Goal: Task Accomplishment & Management: Manage account settings

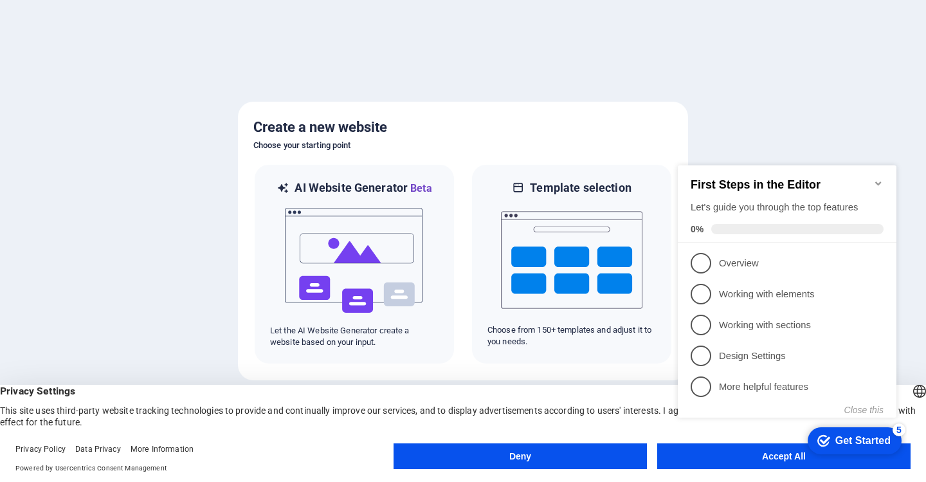
click at [763, 458] on div "checkmark Get Started 5 First Steps in the Editor Let's guide you through the t…" at bounding box center [789, 303] width 234 height 312
click at [713, 458] on div "checkmark Get Started 5 First Steps in the Editor Let's guide you through the t…" at bounding box center [789, 303] width 234 height 312
click at [699, 456] on div "checkmark Get Started 5 First Steps in the Editor Let's guide you through the t…" at bounding box center [789, 303] width 234 height 312
drag, startPoint x: 689, startPoint y: 456, endPoint x: 656, endPoint y: 455, distance: 32.2
click at [672, 455] on html "checkmark Get Started 5 First Steps in the Editor Let's guide you through the t…" at bounding box center [789, 303] width 234 height 312
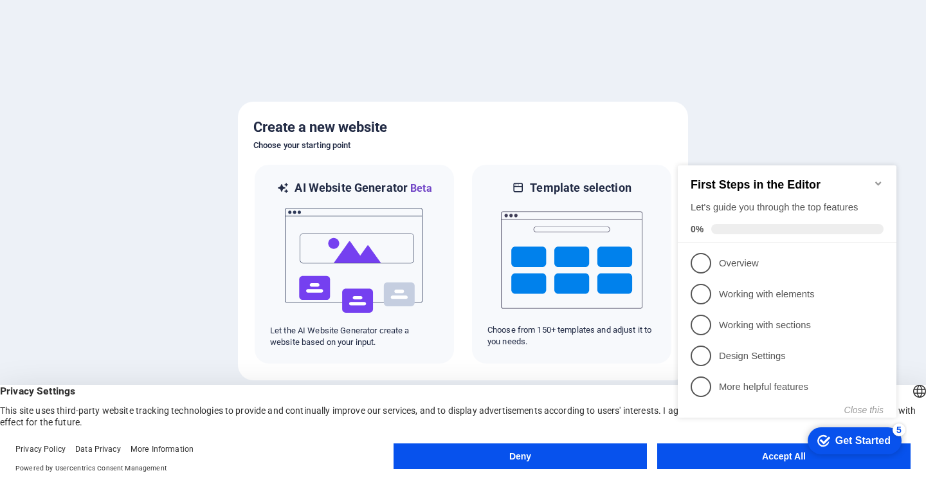
click at [657, 455] on button "Accept All" at bounding box center [783, 456] width 253 height 26
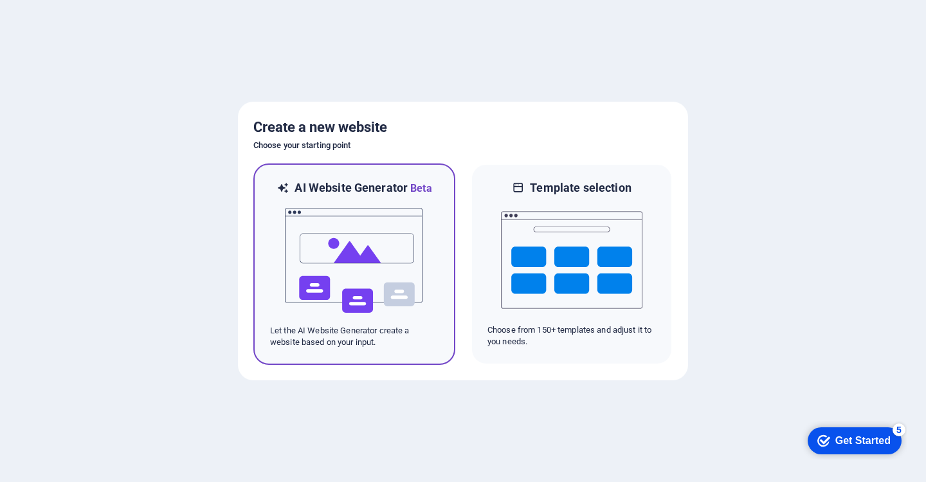
click at [336, 248] on img at bounding box center [354, 260] width 141 height 129
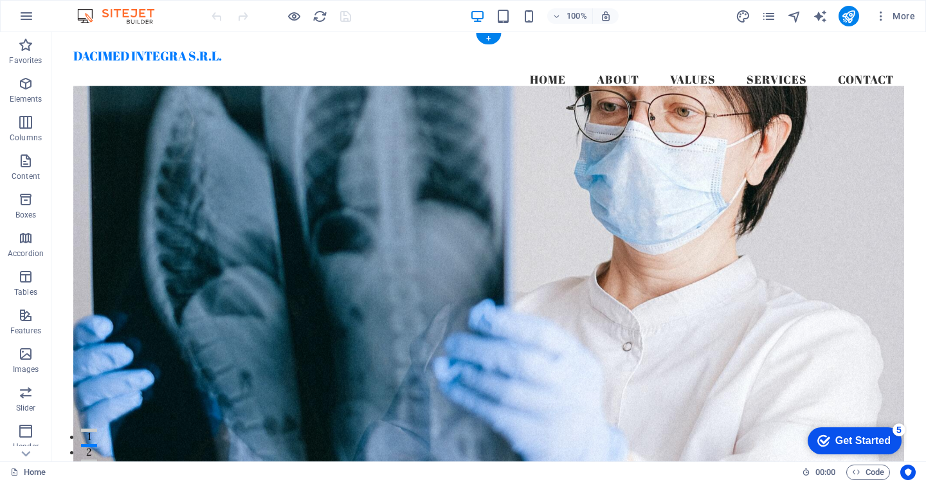
scroll to position [64, 0]
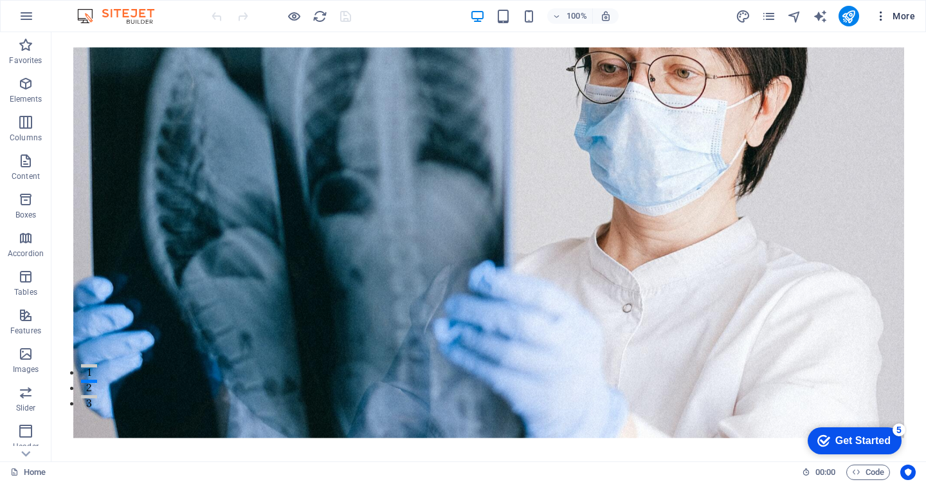
click at [0, 0] on icon "button" at bounding box center [0, 0] width 0 height 0
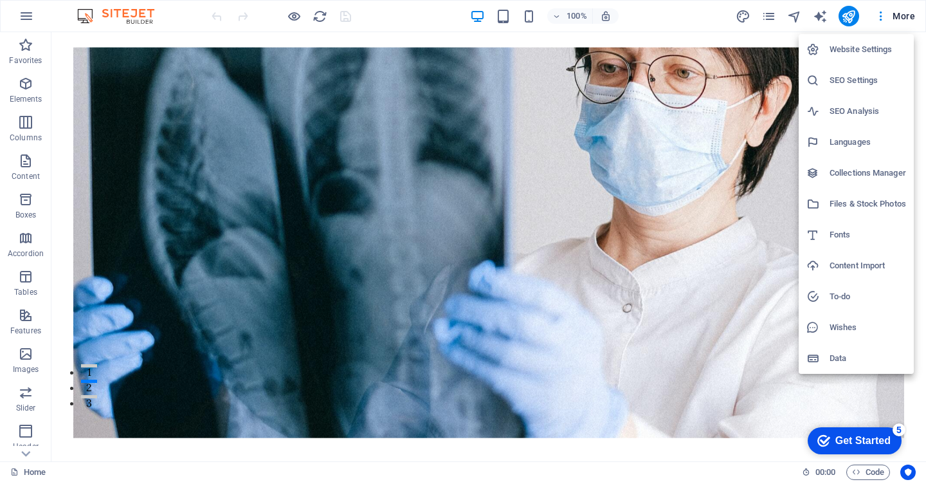
click at [880, 19] on div at bounding box center [463, 241] width 926 height 482
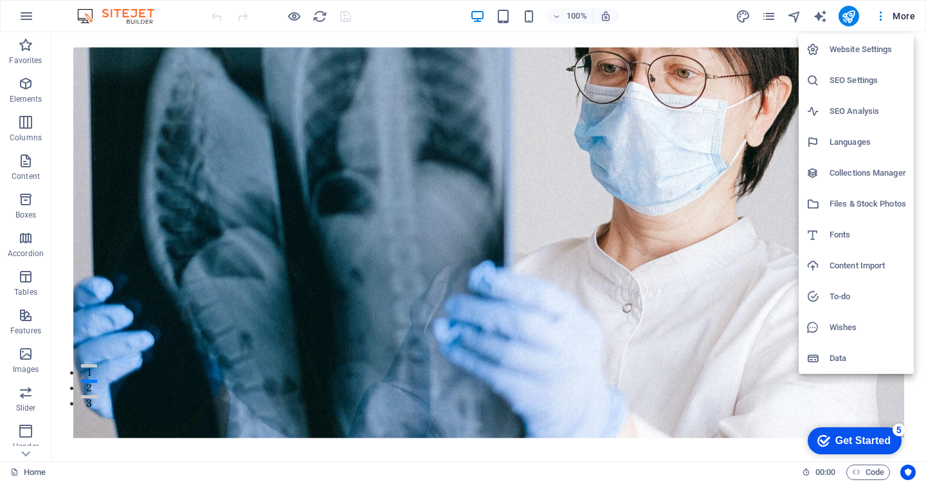
click at [879, 15] on div at bounding box center [463, 241] width 926 height 482
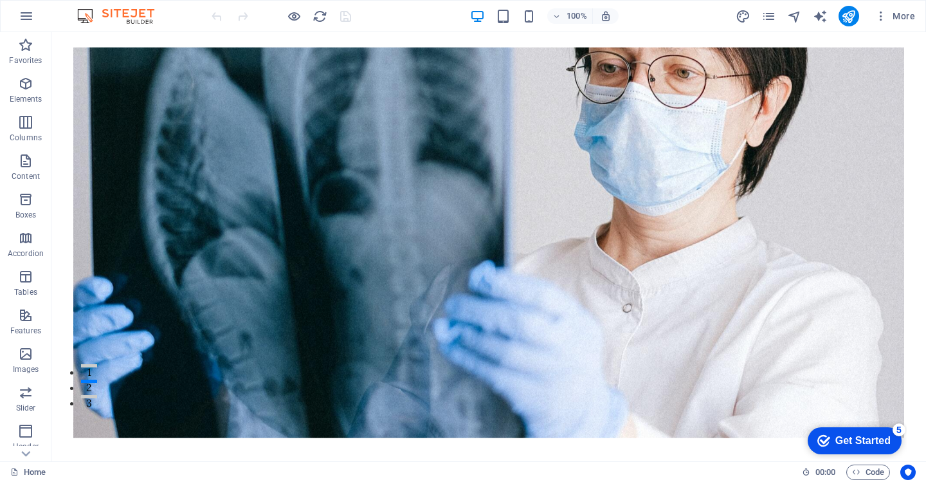
click at [0, 0] on icon "button" at bounding box center [0, 0] width 0 height 0
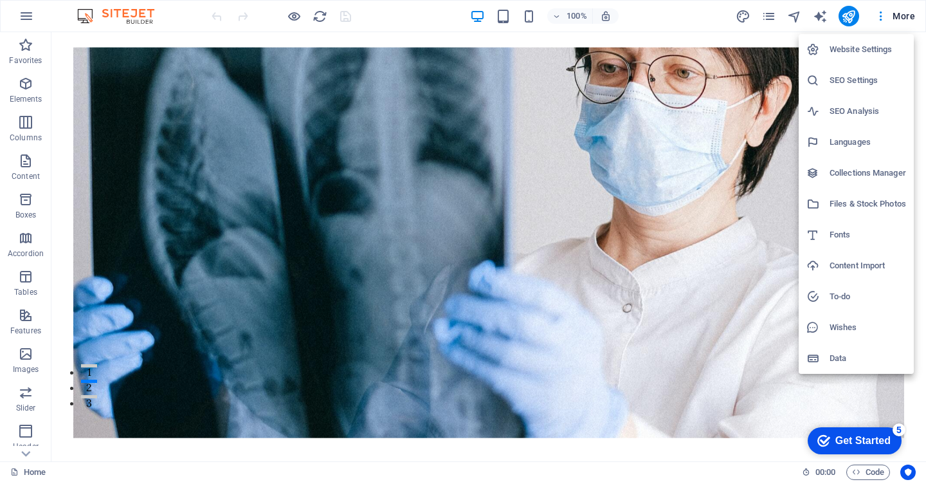
click at [847, 57] on li "Website Settings" at bounding box center [855, 49] width 115 height 31
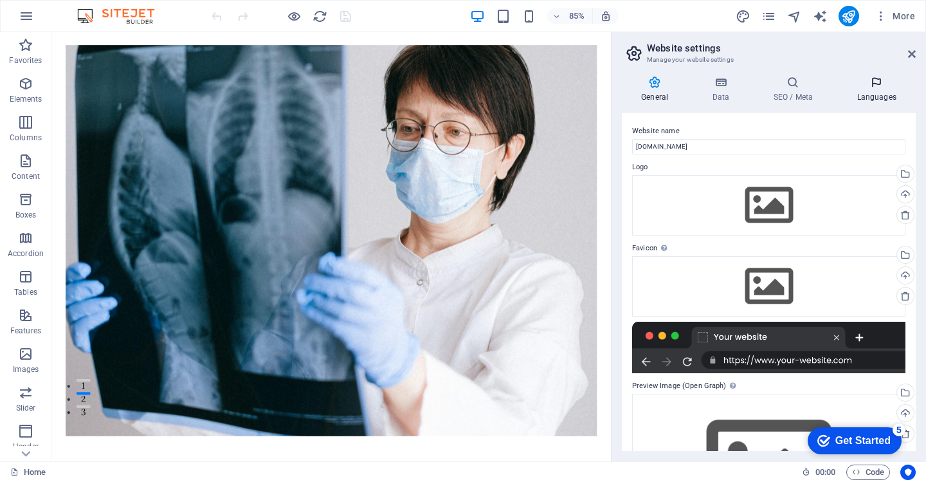
click at [872, 78] on icon at bounding box center [876, 82] width 78 height 13
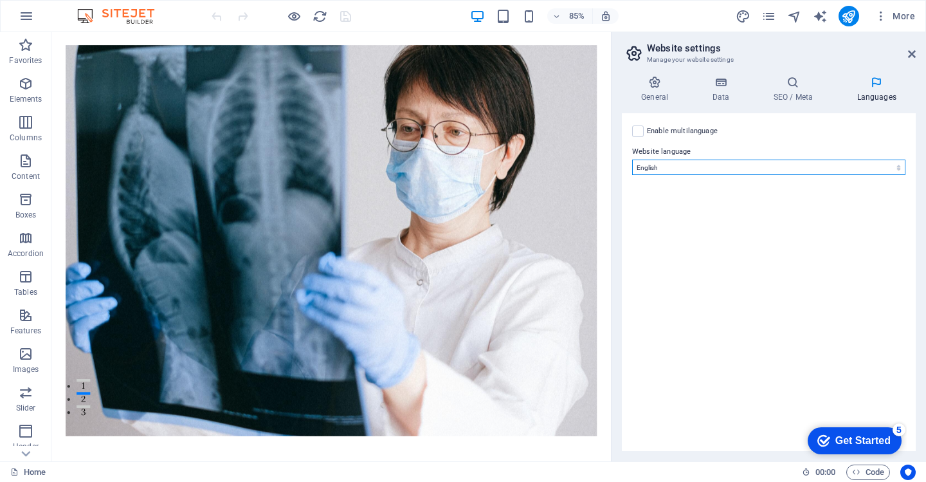
click at [735, 171] on select "Abkhazian Afar Afrikaans Akan Albanian Amharic Arabic Aragonese Armenian Assame…" at bounding box center [768, 166] width 273 height 15
select select "131"
click at [632, 159] on select "Abkhazian Afar Afrikaans Akan Albanian Amharic Arabic Aragonese Armenian Assame…" at bounding box center [768, 166] width 273 height 15
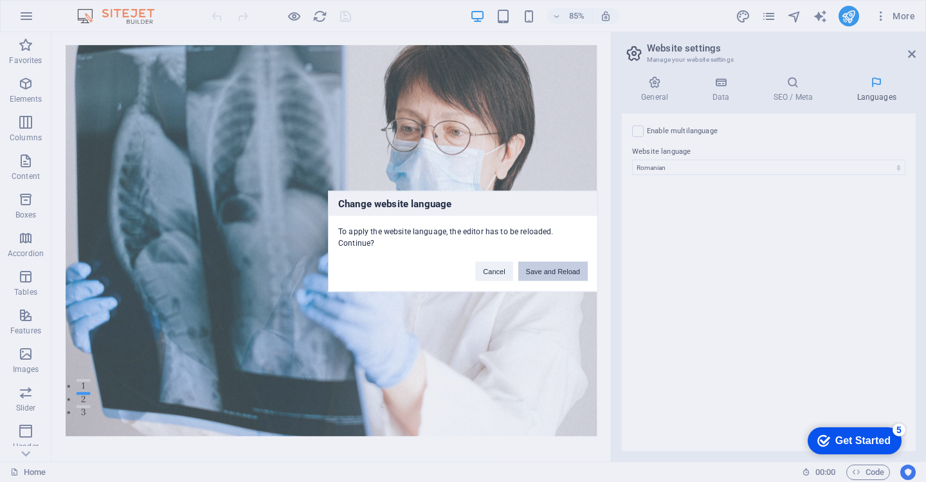
click at [557, 271] on button "Save and Reload" at bounding box center [552, 270] width 69 height 19
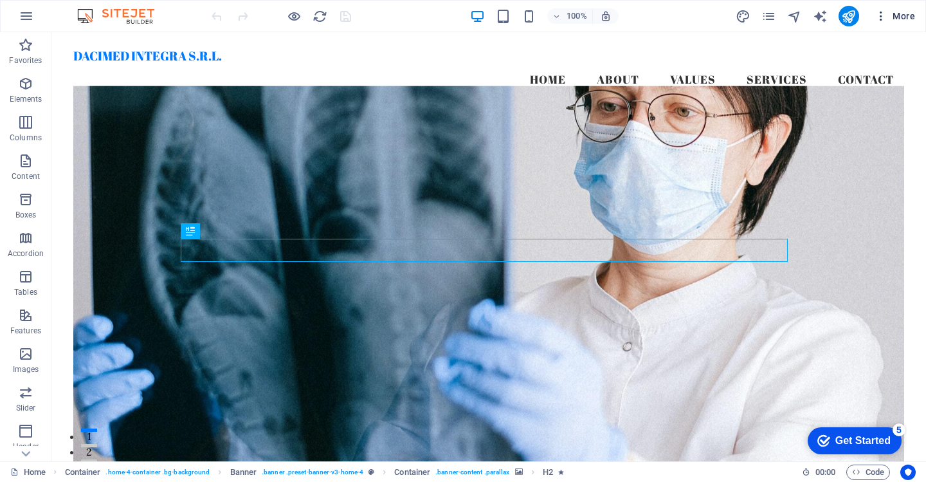
click at [0, 0] on icon "button" at bounding box center [0, 0] width 0 height 0
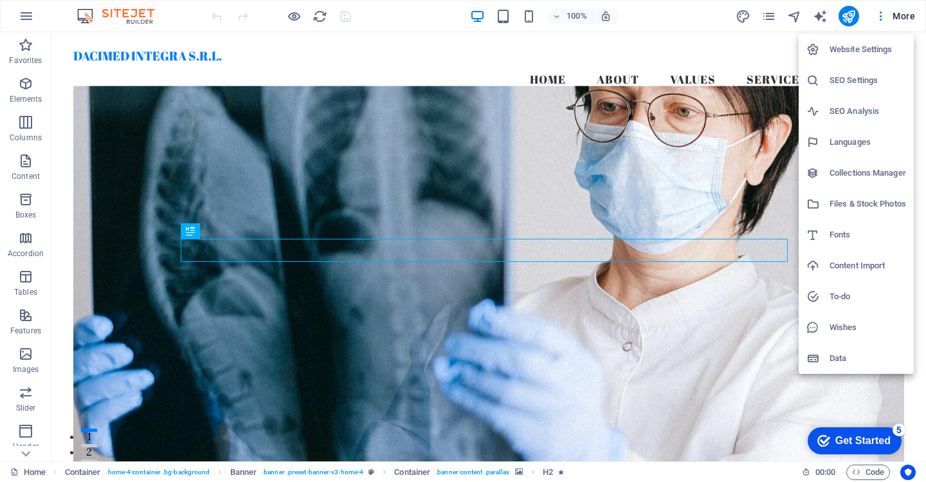
select select "131"
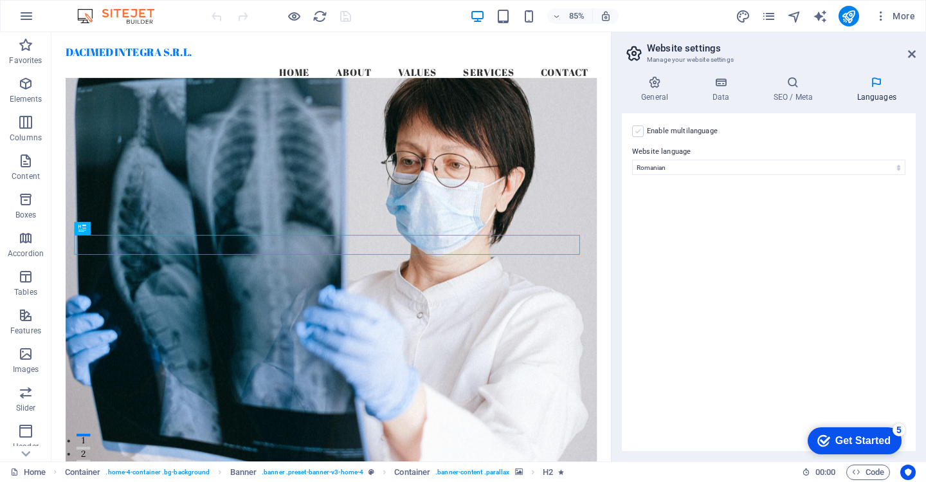
click at [643, 132] on label at bounding box center [638, 131] width 12 height 12
click at [0, 0] on input "Enable multilanguage To disable multilanguage delete all languages until only o…" at bounding box center [0, 0] width 0 height 0
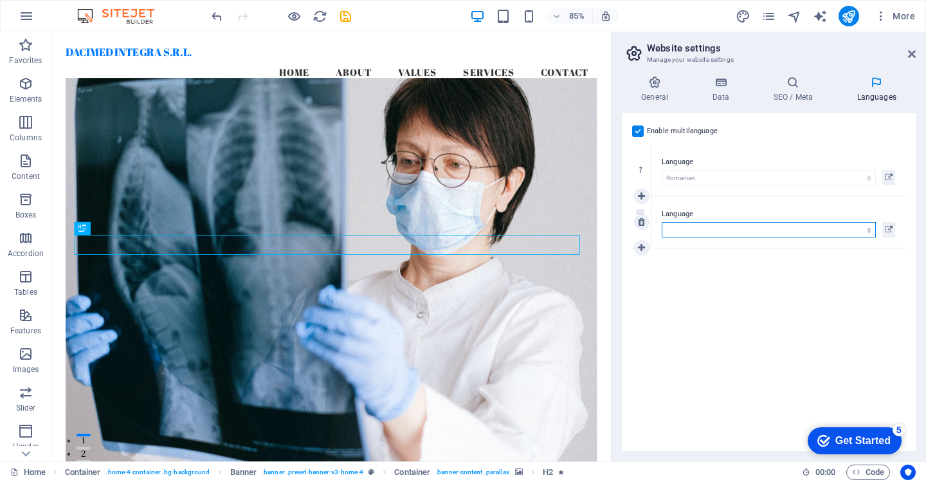
click at [785, 232] on select "Abkhazian Afar Afrikaans Akan Albanian Amharic Arabic Aragonese Armenian Assame…" at bounding box center [769, 229] width 214 height 15
select select "41"
click at [662, 222] on select "Abkhazian Afar Afrikaans Akan Albanian Amharic Arabic Aragonese Armenian Assame…" at bounding box center [769, 229] width 214 height 15
click at [799, 94] on h4 "SEO / Meta" at bounding box center [795, 89] width 84 height 27
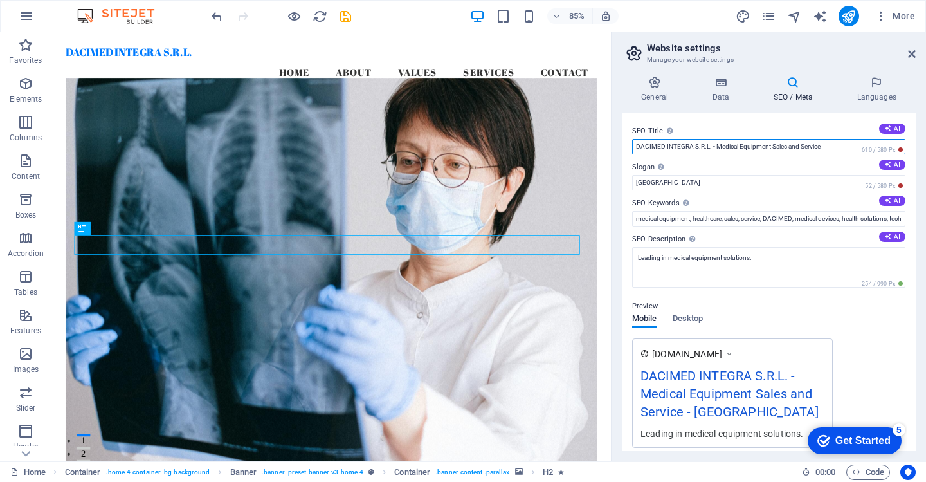
drag, startPoint x: 829, startPoint y: 147, endPoint x: 711, endPoint y: 153, distance: 117.8
click at [0, 0] on input "DACIMED INTEGRA S.R.L. - Medical Equipment Sales and Service" at bounding box center [0, 0] width 0 height 0
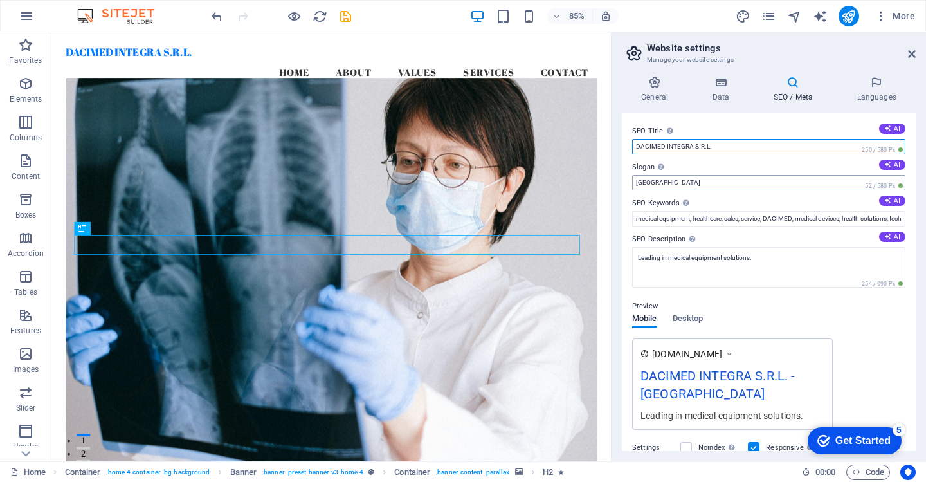
type input "DACIMED INTEGRA S.R.L."
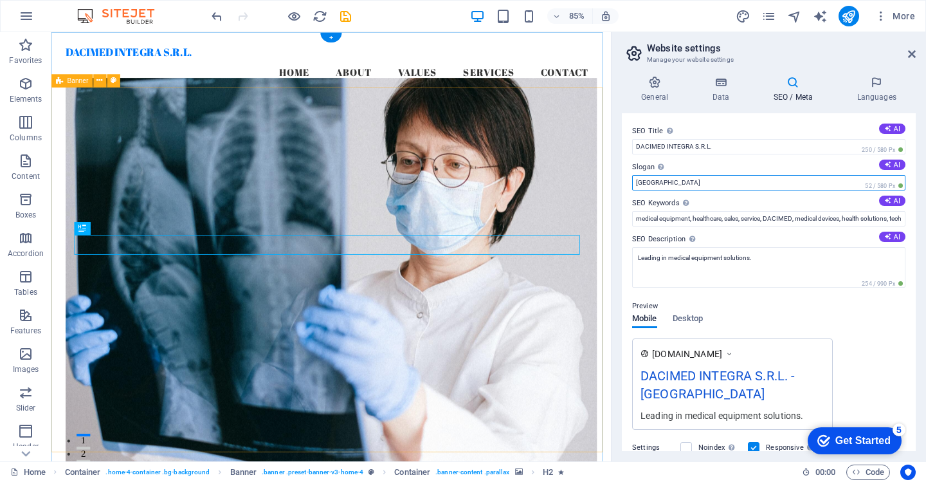
drag, startPoint x: 714, startPoint y: 215, endPoint x: 699, endPoint y: 217, distance: 14.3
drag, startPoint x: 669, startPoint y: 183, endPoint x: 628, endPoint y: 183, distance: 40.5
click at [887, 166] on icon at bounding box center [887, 164] width 7 height 7
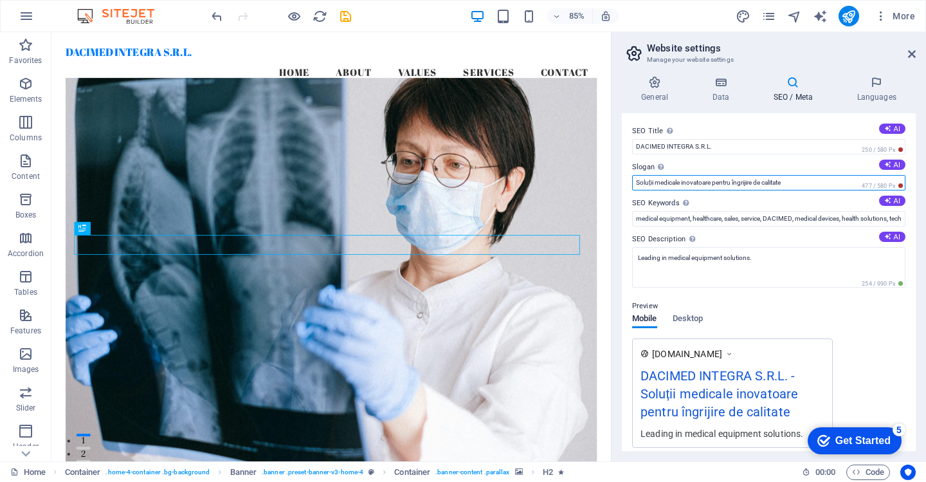
drag, startPoint x: 800, startPoint y: 186, endPoint x: 716, endPoint y: 199, distance: 85.8
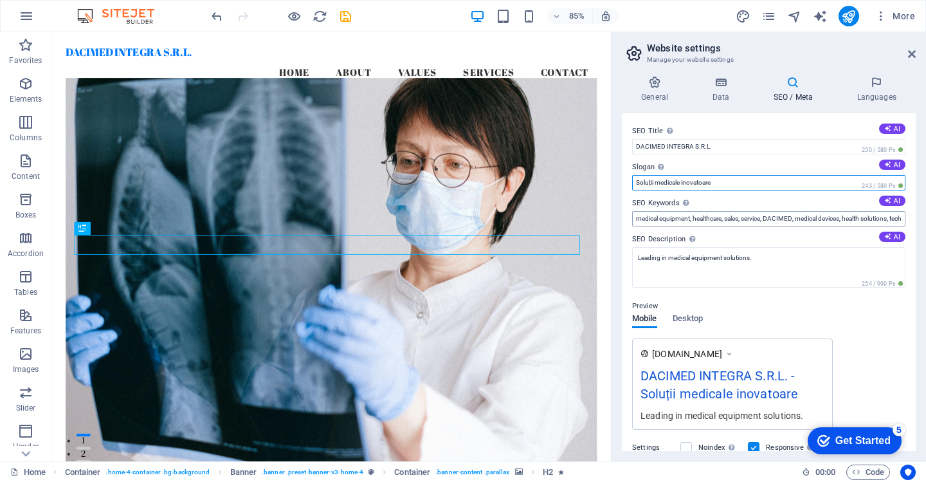
type input "Soluții medicale inovatoare"
drag, startPoint x: 662, startPoint y: 221, endPoint x: 620, endPoint y: 224, distance: 42.0
click at [620, 224] on div "General Data SEO / Meta Languages Website name dacimed.ro Logo Drag files here,…" at bounding box center [768, 263] width 314 height 395
click at [0, 0] on button "AI" at bounding box center [0, 0] width 0 height 0
type input "soluții medicale, echipamente medicale, întreținere echipamente, tehnologie med…"
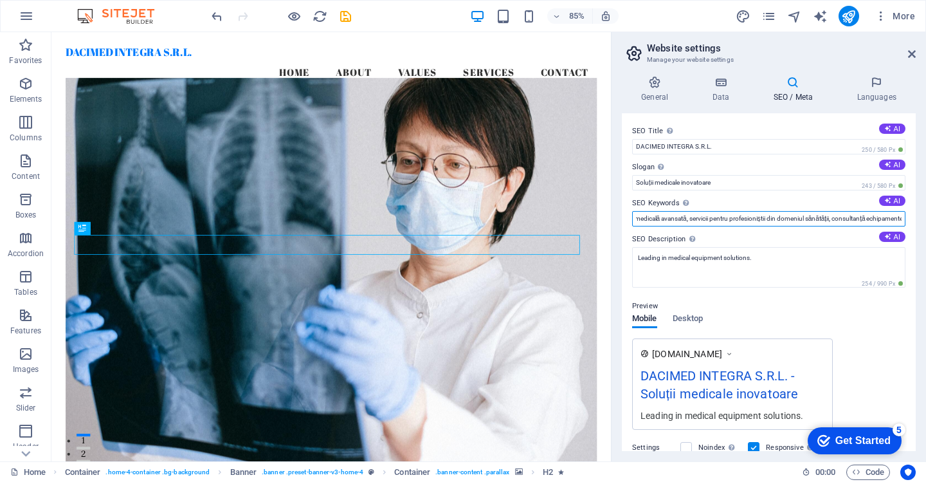
scroll to position [0, 258]
drag, startPoint x: 690, startPoint y: 221, endPoint x: 915, endPoint y: 215, distance: 225.1
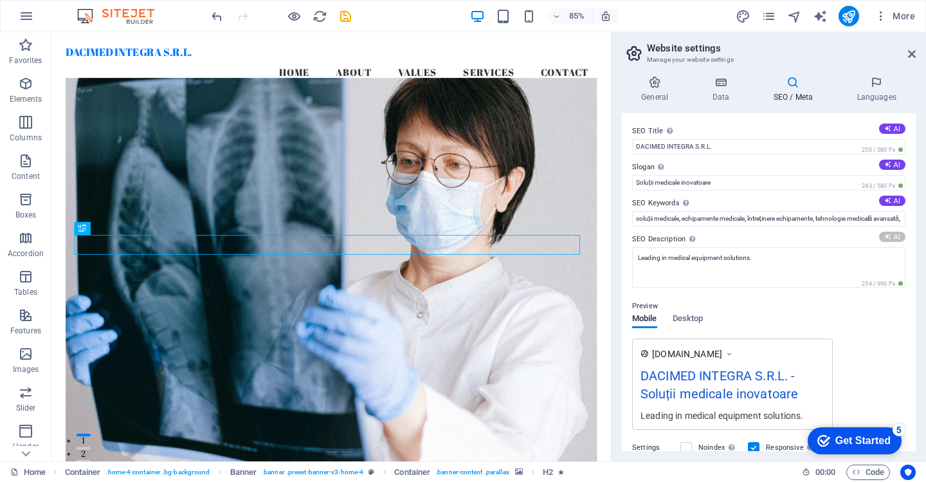
type textarea "DACIMED INTEGRA S.R.L. oferă soluții inovatoare pentru echipamente medicale, se…"
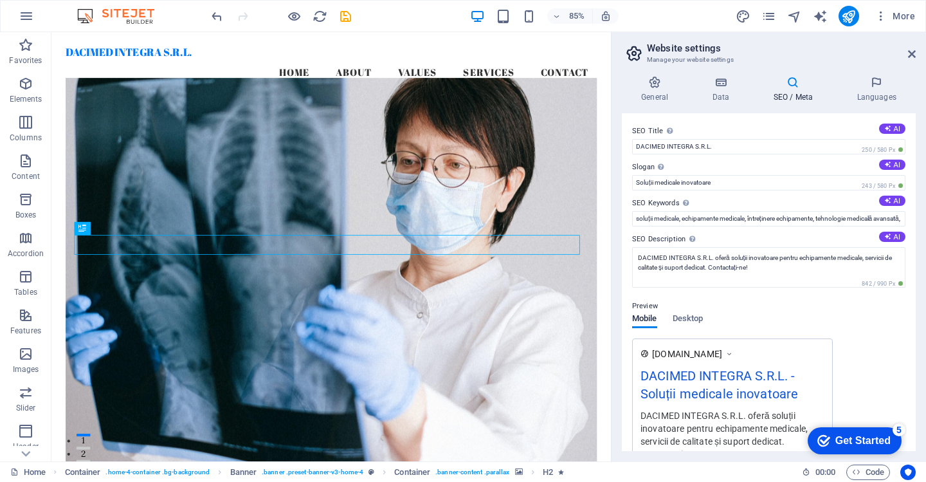
scroll to position [64, 0]
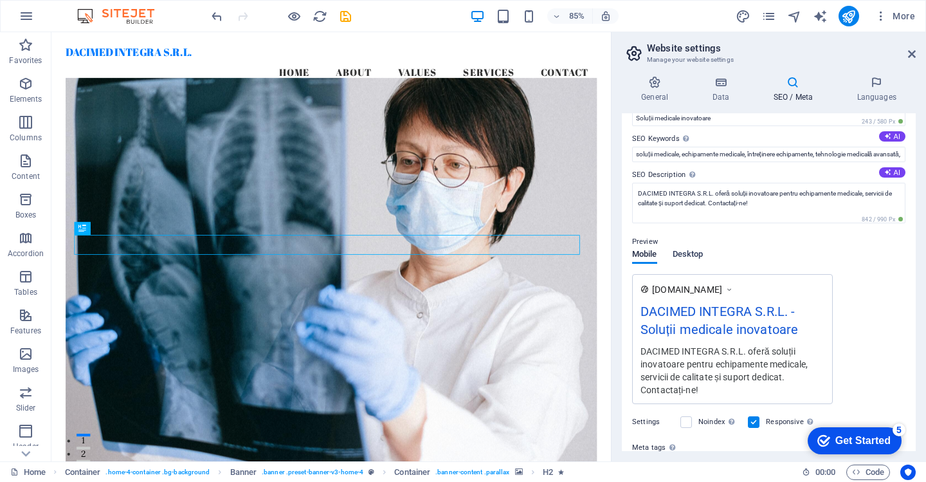
click at [692, 257] on span "Desktop" at bounding box center [687, 255] width 31 height 18
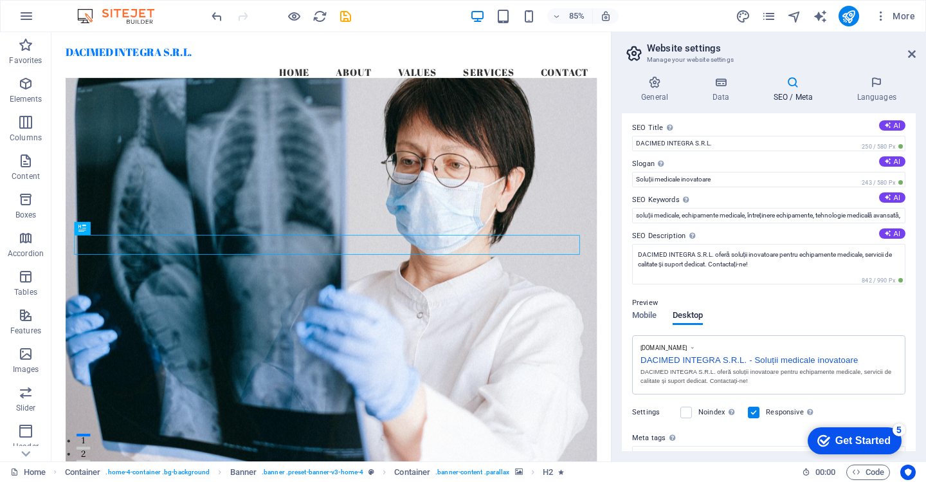
scroll to position [0, 0]
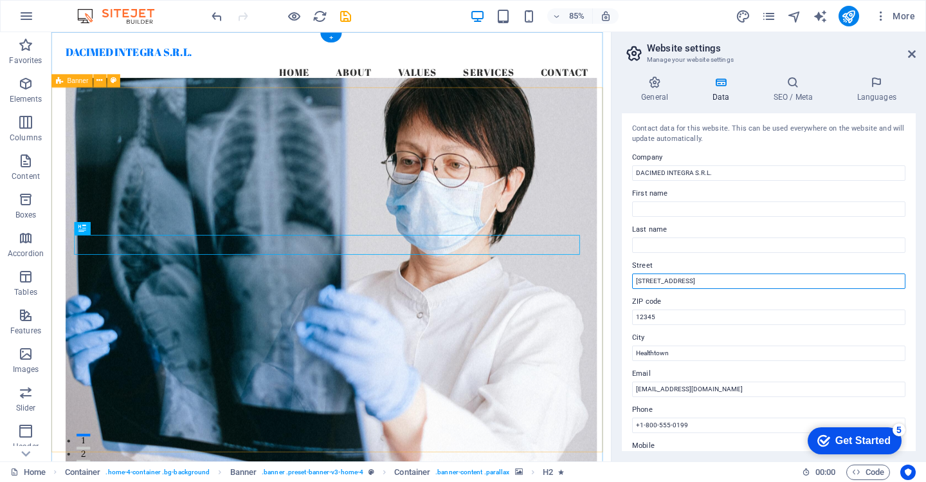
drag, startPoint x: 759, startPoint y: 311, endPoint x: 678, endPoint y: 321, distance: 81.7
type input "Bd.Theodor Pallady Nr.24, Bl.R11"
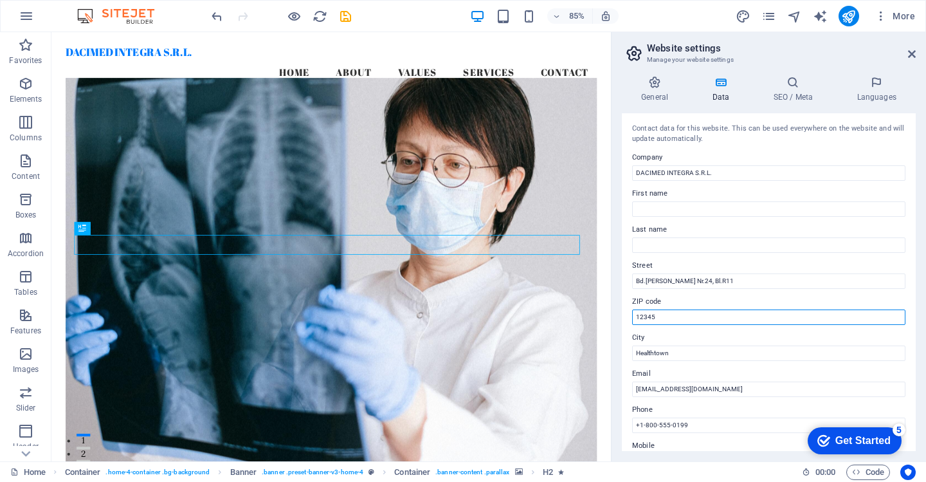
click at [672, 318] on input "12345" at bounding box center [768, 316] width 273 height 15
drag, startPoint x: 680, startPoint y: 314, endPoint x: 613, endPoint y: 320, distance: 67.2
click at [613, 320] on aside "Website settings Manage your website settings General Data SEO / Meta Languages…" at bounding box center [768, 246] width 315 height 429
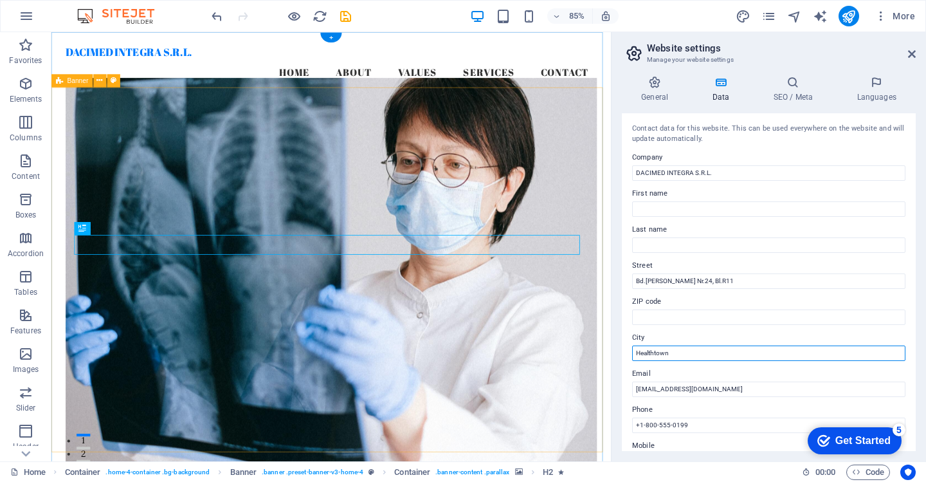
drag, startPoint x: 746, startPoint y: 386, endPoint x: 654, endPoint y: 415, distance: 96.6
type input "Bucuresti"
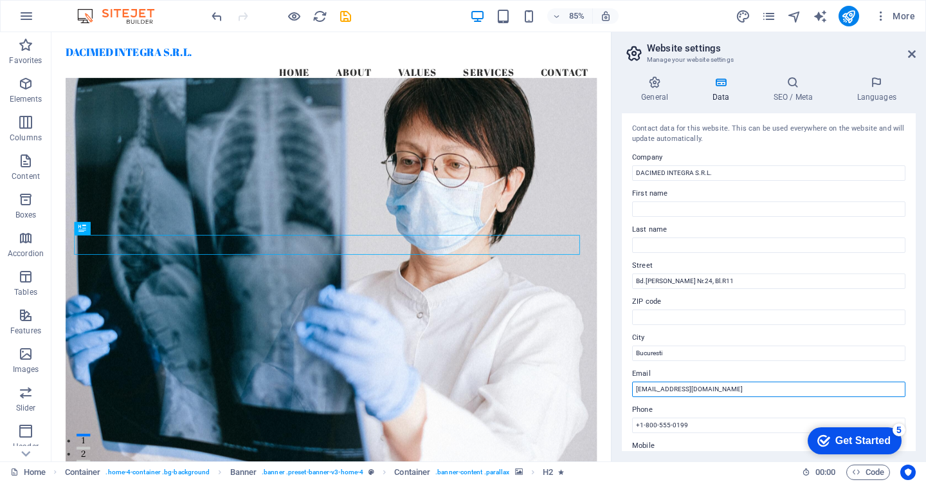
drag, startPoint x: 757, startPoint y: 419, endPoint x: 678, endPoint y: 456, distance: 87.7
type input "amer@dacimed.ro"
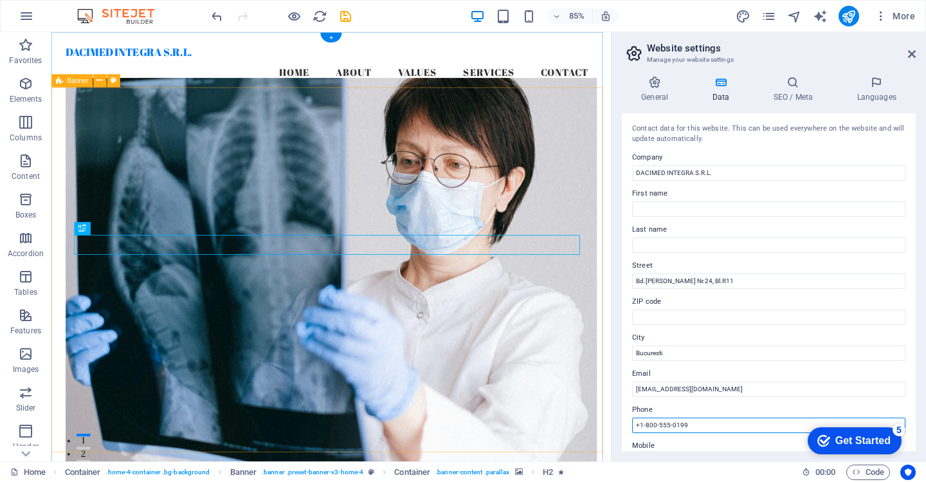
drag, startPoint x: 751, startPoint y: 454, endPoint x: 642, endPoint y: 492, distance: 115.7
type input "="
type input "+407500200291"
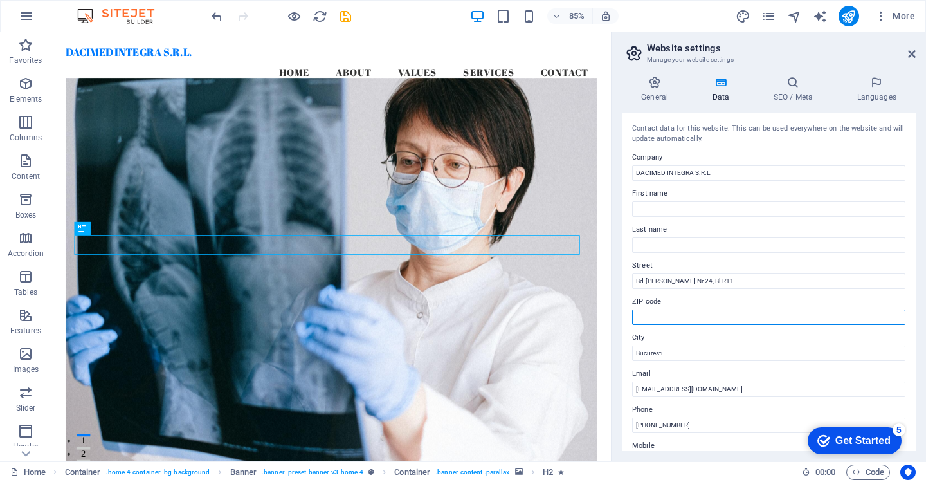
click at [703, 315] on input "ZIP code" at bounding box center [768, 316] width 273 height 15
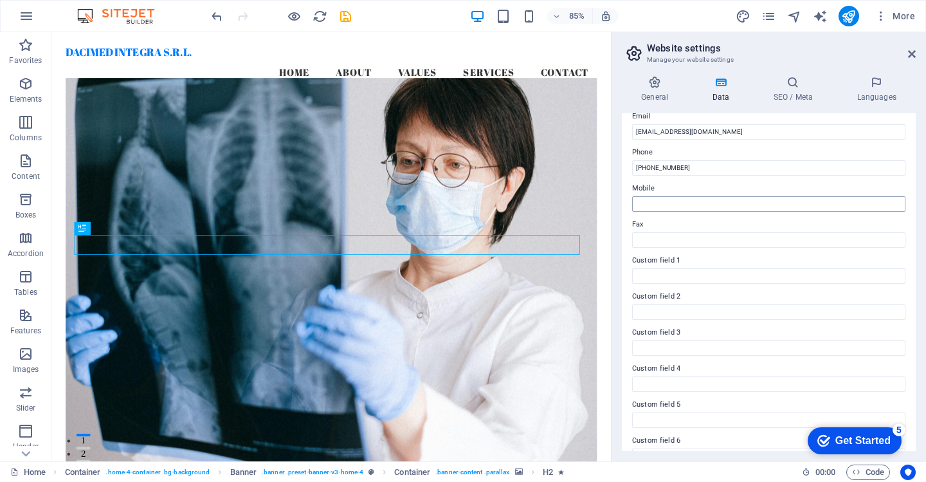
scroll to position [280, 0]
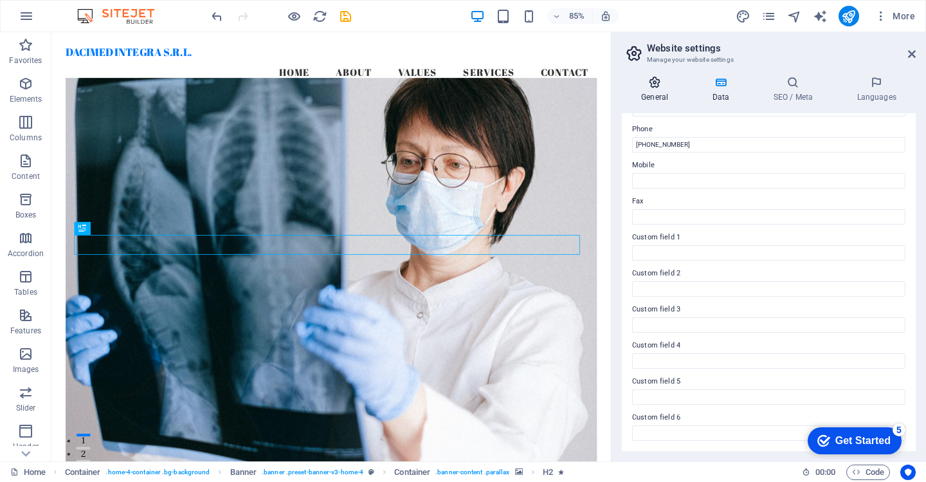
type input "0322264"
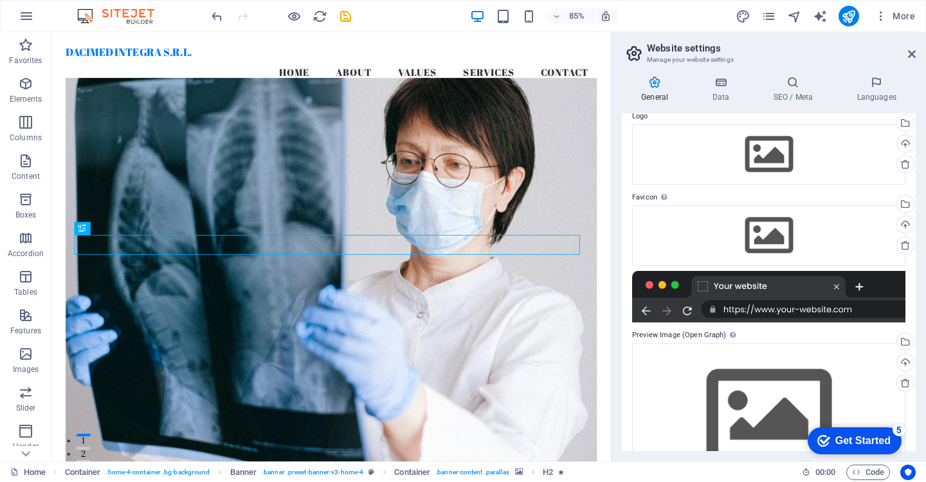
scroll to position [0, 0]
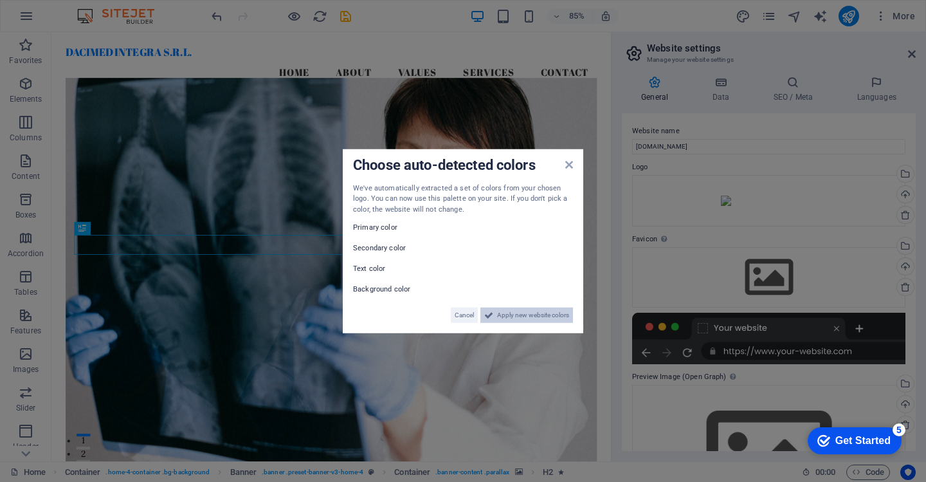
click at [522, 314] on span "Apply new website colors" at bounding box center [533, 314] width 72 height 15
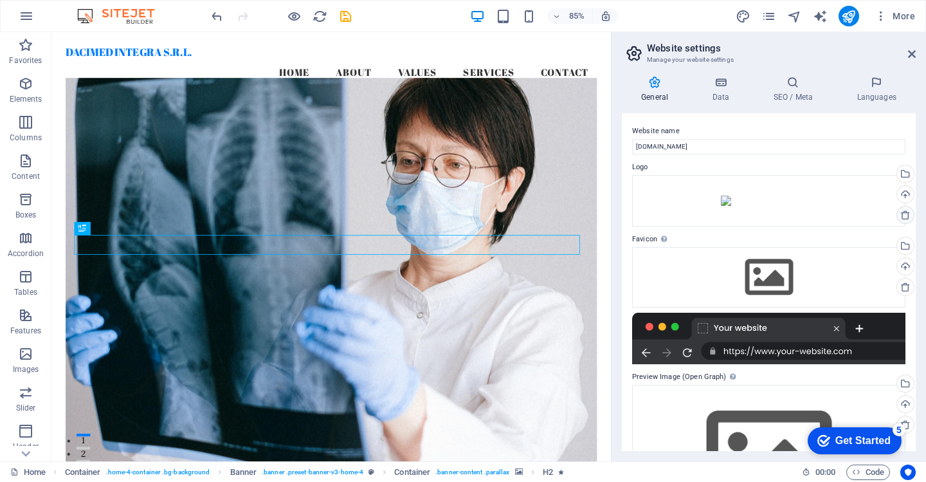
click at [901, 218] on icon at bounding box center [905, 215] width 10 height 10
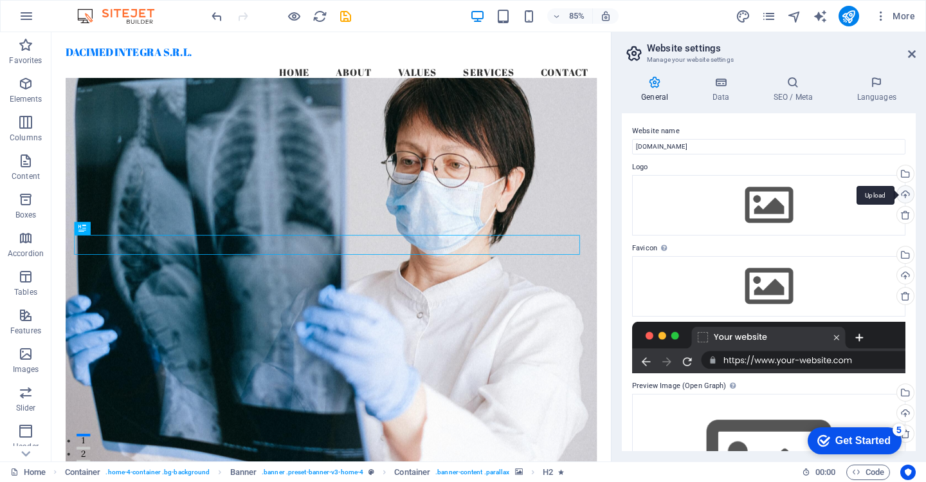
click at [844, 440] on div "Get Started" at bounding box center [862, 441] width 55 height 12
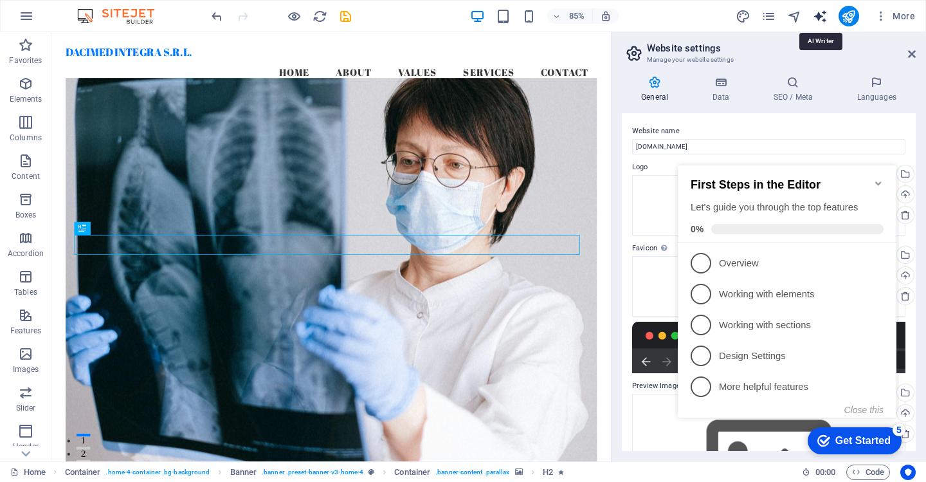
select select "English"
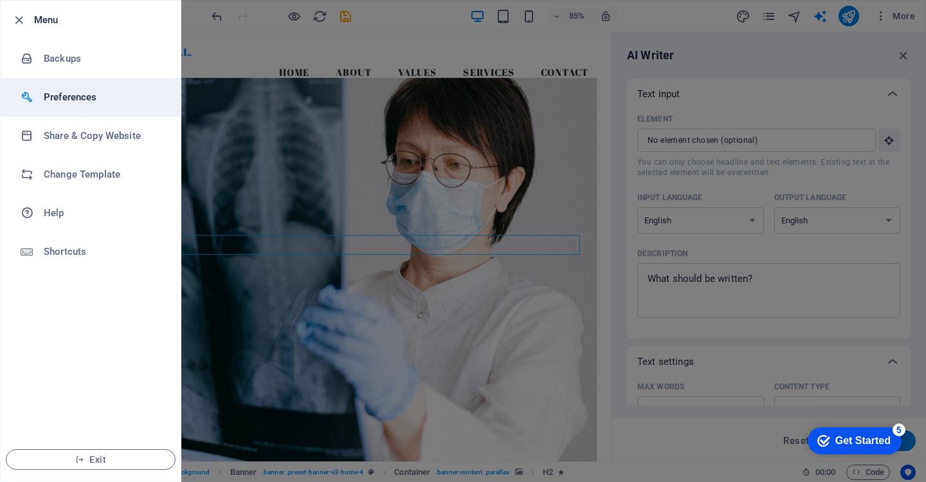
click at [93, 103] on h6 "Preferences" at bounding box center [103, 96] width 119 height 15
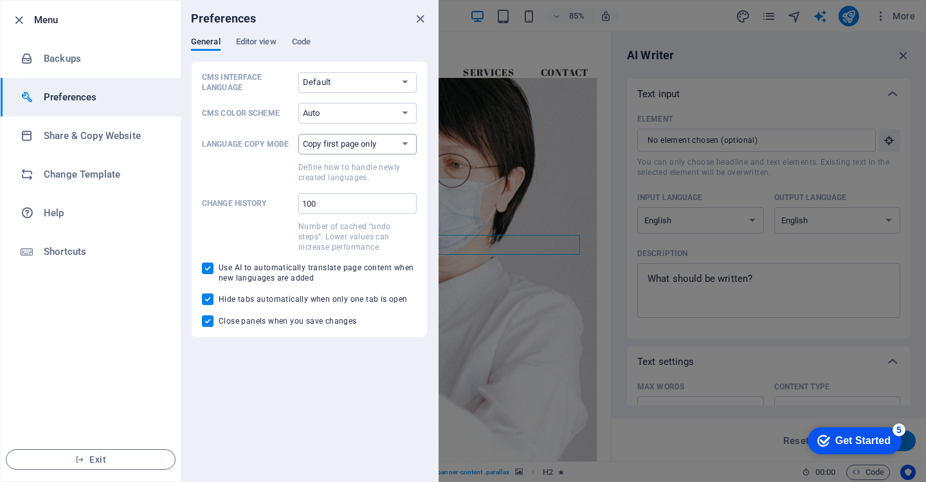
click at [379, 145] on select "Copy first page only Copy all pages" at bounding box center [357, 144] width 118 height 21
click at [382, 142] on select "Copy first page only Copy all pages" at bounding box center [357, 144] width 118 height 21
click at [253, 44] on span "Editor view" at bounding box center [256, 43] width 41 height 18
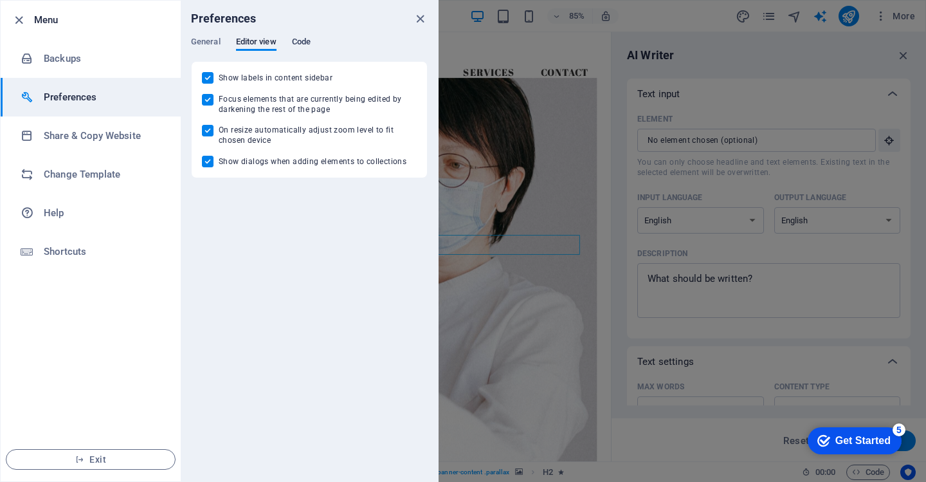
click at [301, 42] on span "Code" at bounding box center [301, 43] width 19 height 18
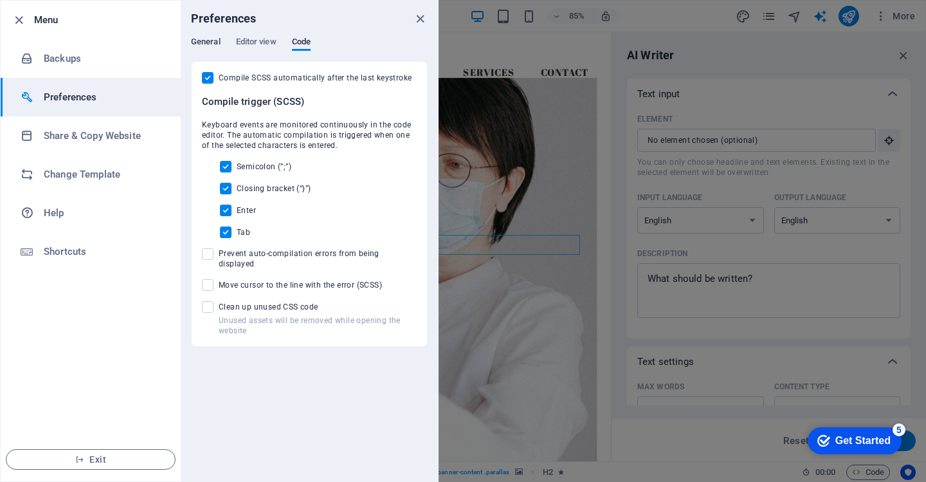
click at [210, 45] on span "General" at bounding box center [206, 43] width 30 height 18
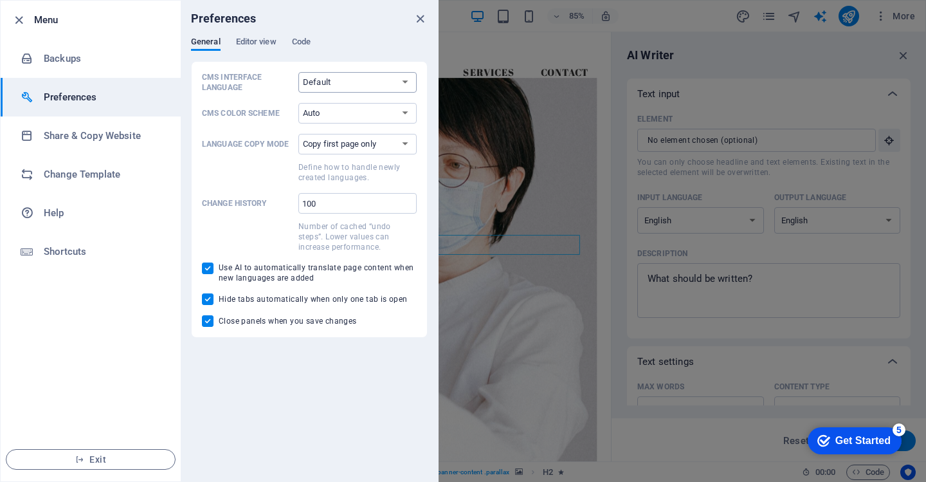
click at [345, 83] on select "Default Deutsch English Español Français Magyar Italiano Nederlands Polski Port…" at bounding box center [357, 82] width 118 height 21
click at [364, 48] on div "General Editor view Code" at bounding box center [309, 49] width 237 height 24
click at [423, 24] on icon "close" at bounding box center [420, 19] width 15 height 15
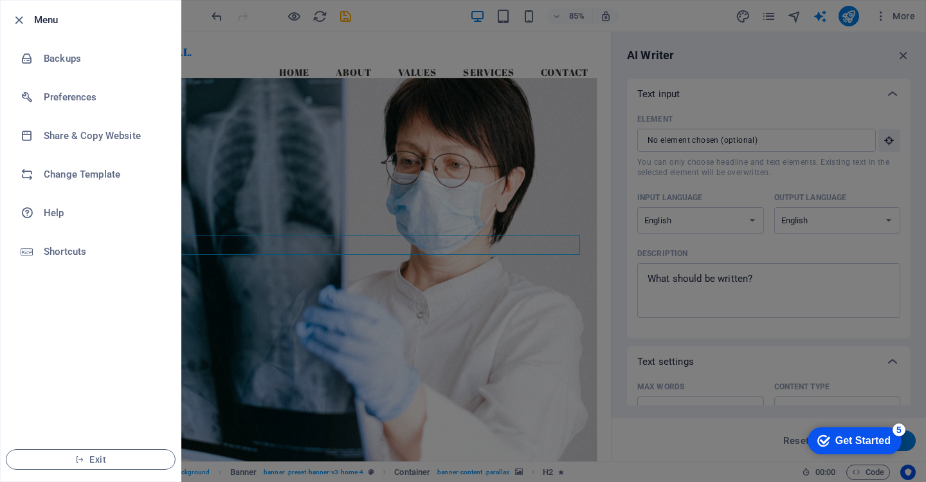
click at [8, 18] on li "Menu" at bounding box center [91, 20] width 180 height 39
click at [13, 18] on icon "button" at bounding box center [19, 20] width 15 height 15
